Goal: Task Accomplishment & Management: Manage account settings

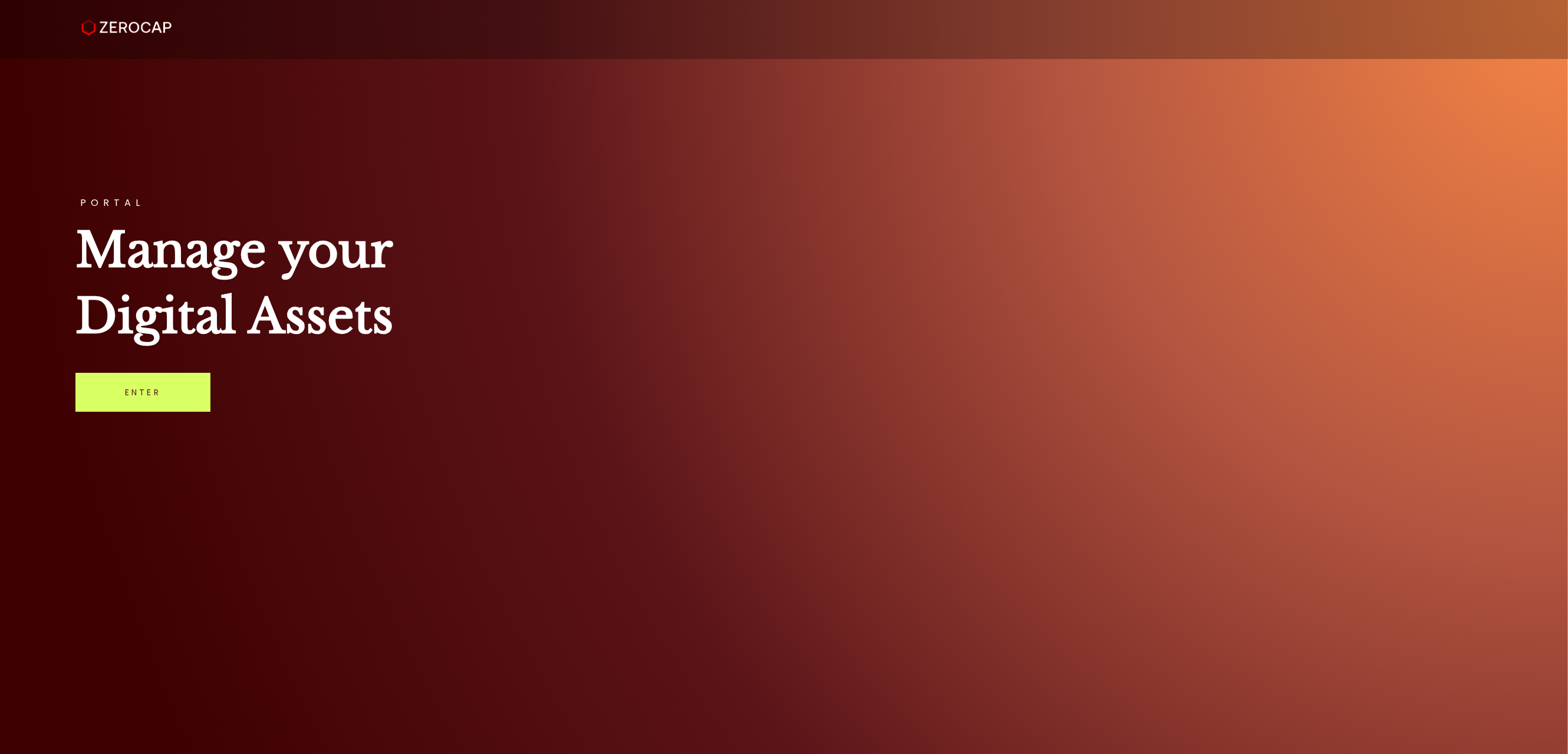
click at [149, 396] on link "Enter" at bounding box center [143, 392] width 135 height 39
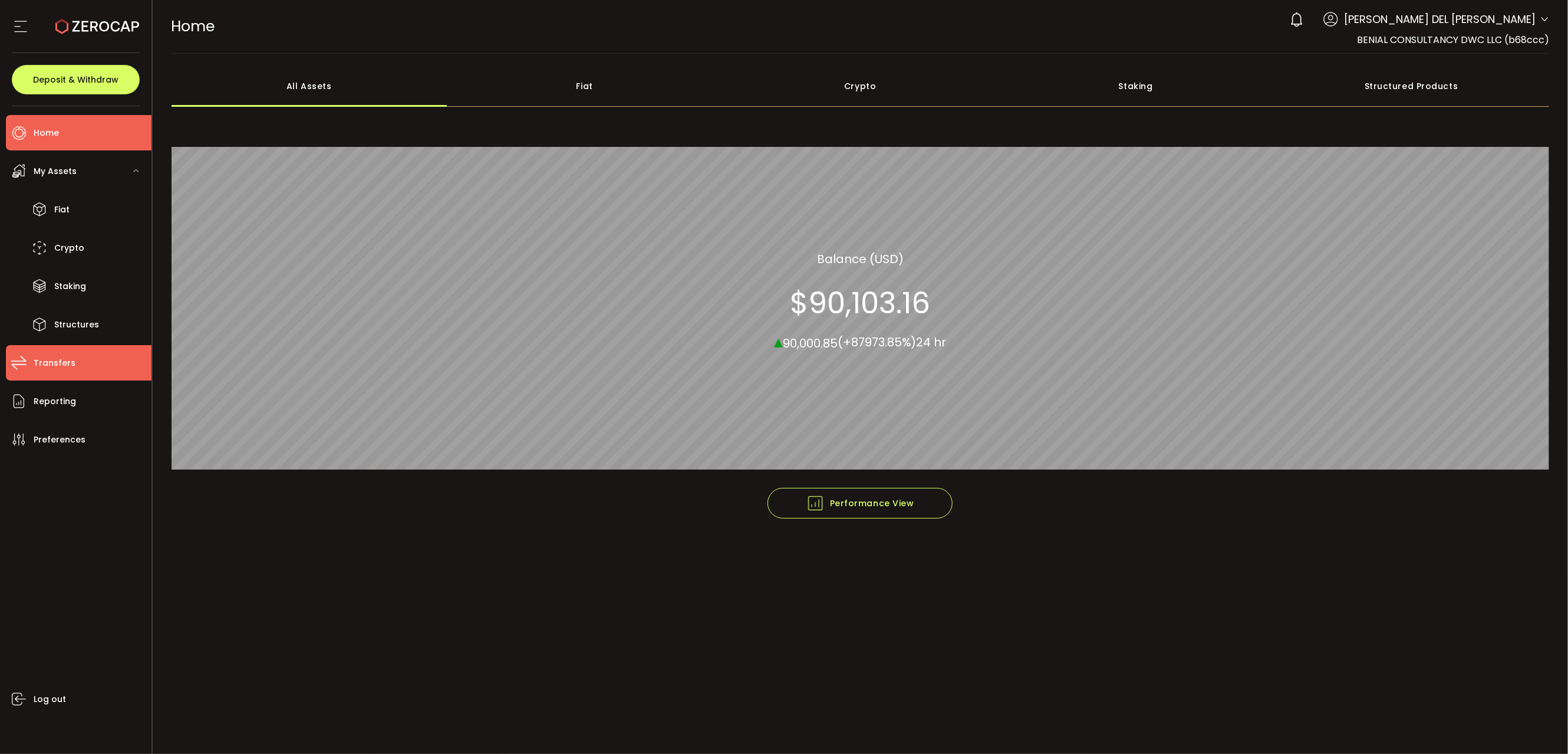
click at [34, 370] on span "Transfers" at bounding box center [54, 362] width 42 height 17
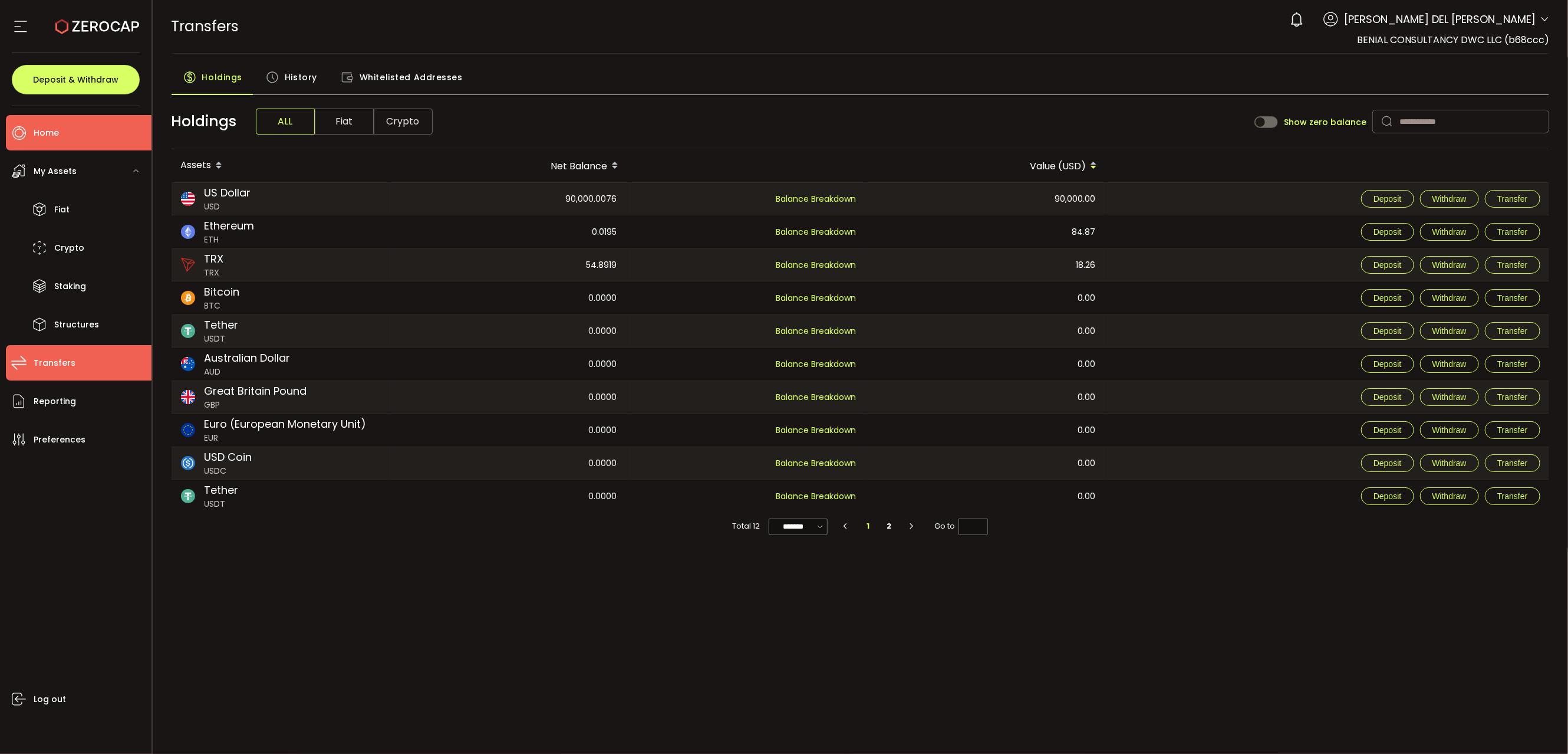
click at [57, 133] on span "Home" at bounding box center [46, 133] width 26 height 17
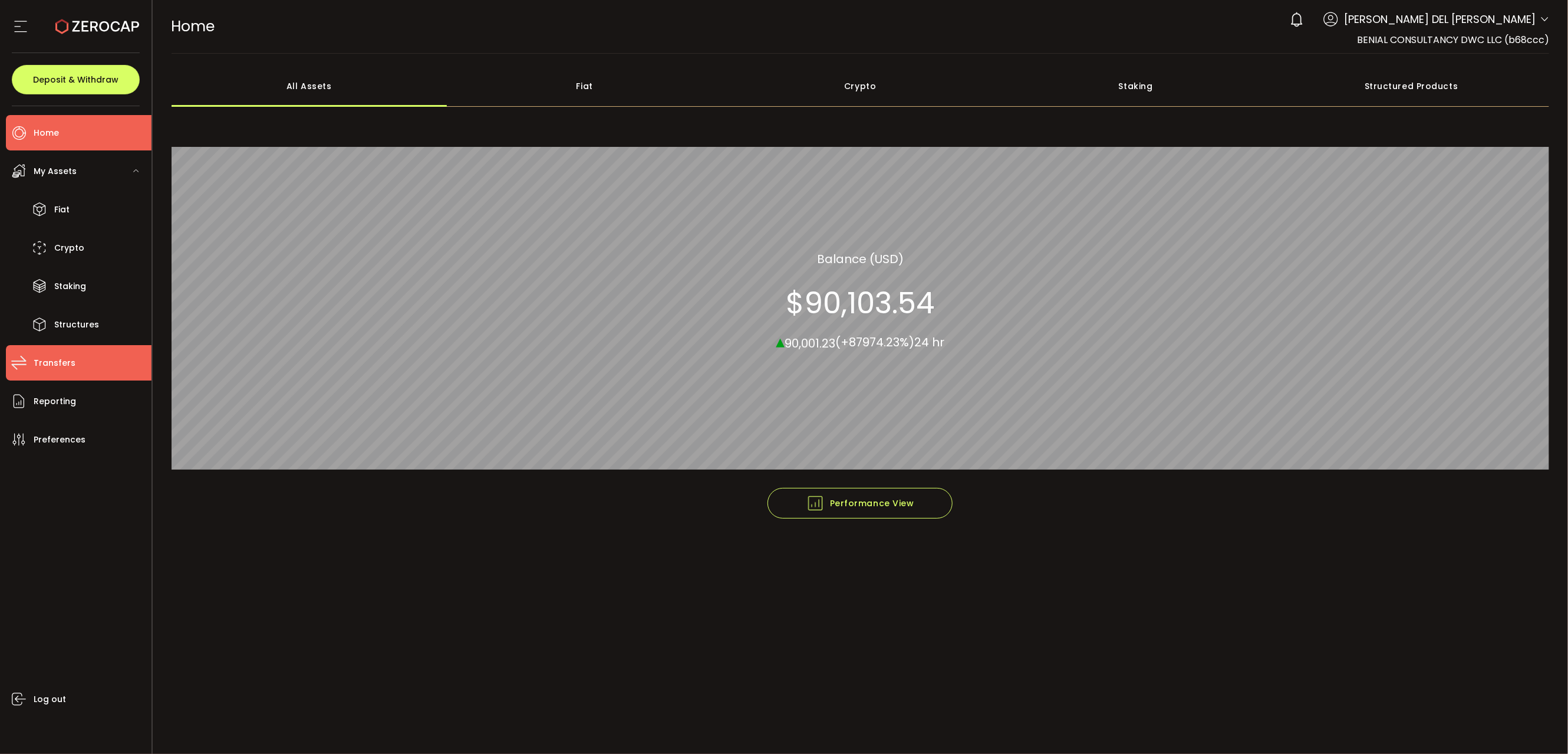
click at [65, 366] on span "Transfers" at bounding box center [54, 362] width 42 height 17
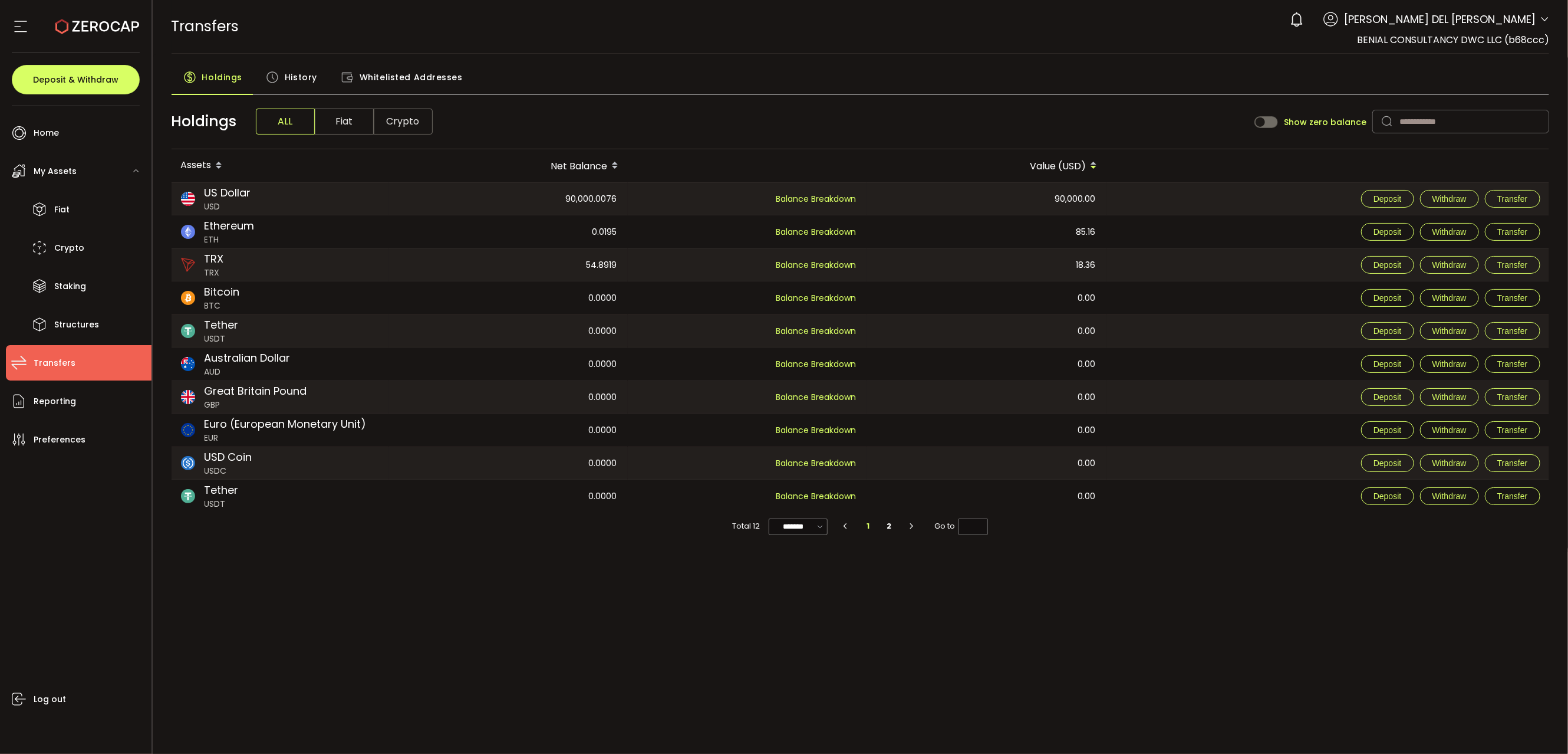
click at [407, 125] on span "Crypto" at bounding box center [403, 122] width 59 height 26
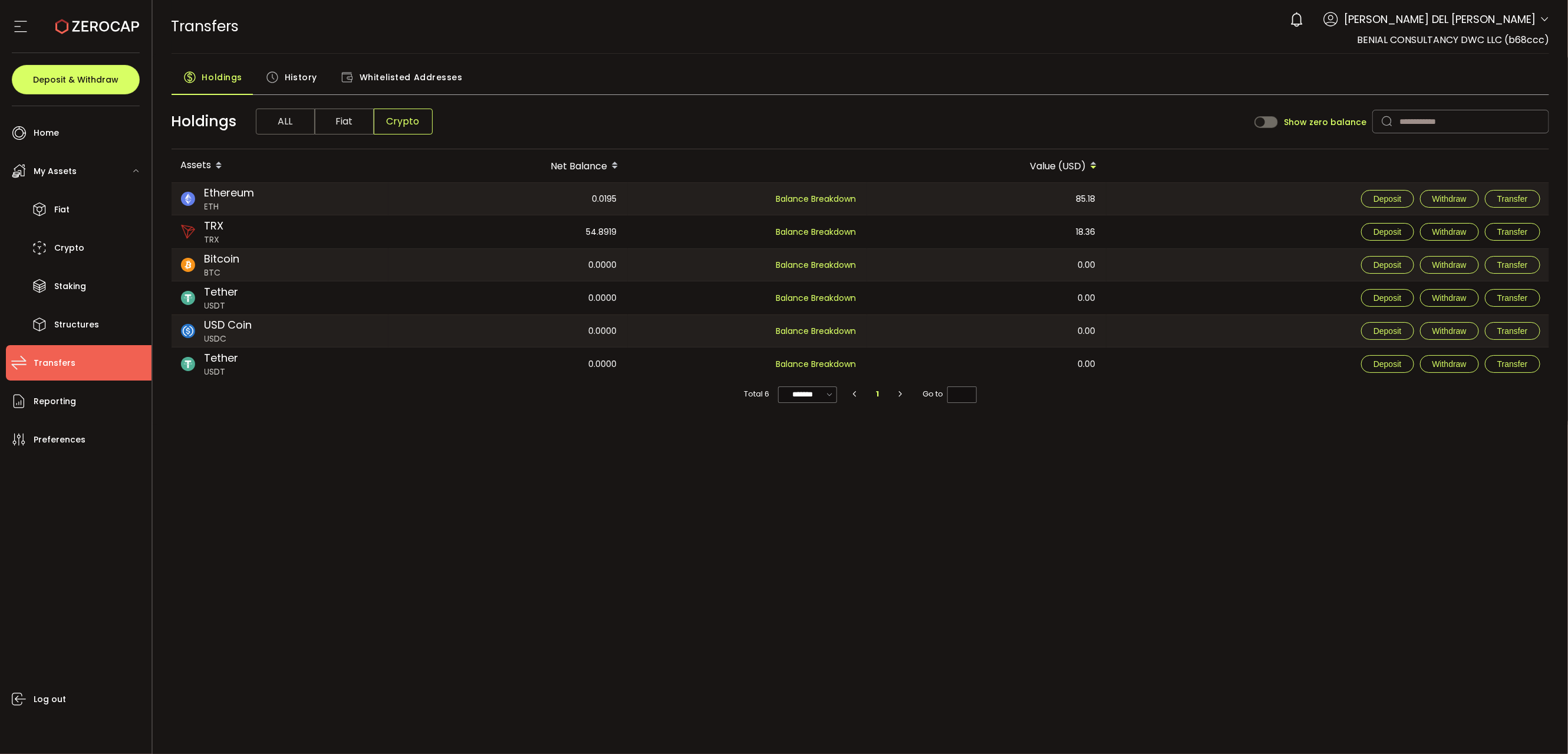
click at [273, 123] on span "ALL" at bounding box center [285, 122] width 59 height 26
